Goal: Information Seeking & Learning: Learn about a topic

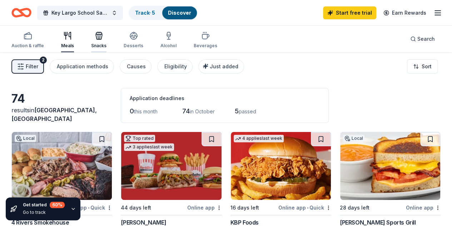
click at [99, 47] on div "Snacks" at bounding box center [98, 46] width 15 height 6
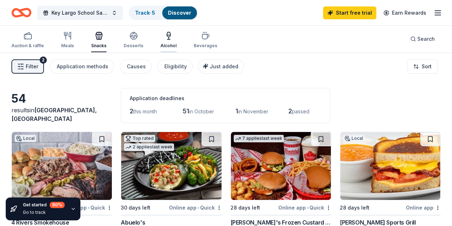
click at [172, 40] on icon "button" at bounding box center [168, 35] width 9 height 9
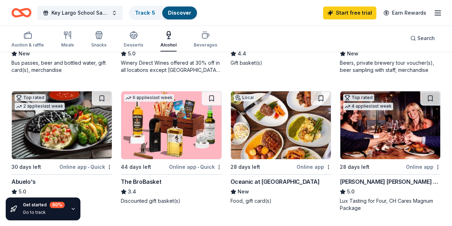
scroll to position [191, 0]
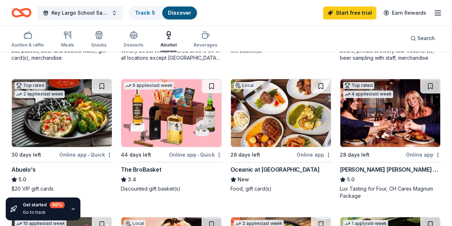
click at [340, 107] on img at bounding box center [390, 113] width 100 height 68
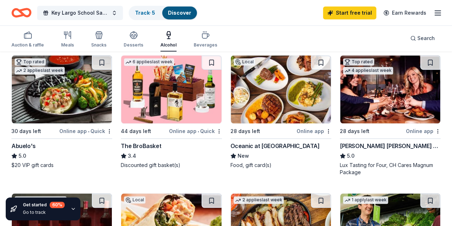
scroll to position [200, 0]
